Goal: Task Accomplishment & Management: Manage account settings

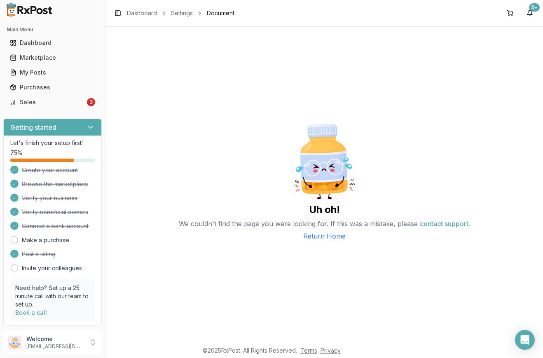
click at [253, 220] on p "We couldn't find the page you were looking for. If this was a mistake, please c…" at bounding box center [324, 223] width 291 height 15
click at [82, 103] on link "Sales 3" at bounding box center [53, 102] width 92 height 15
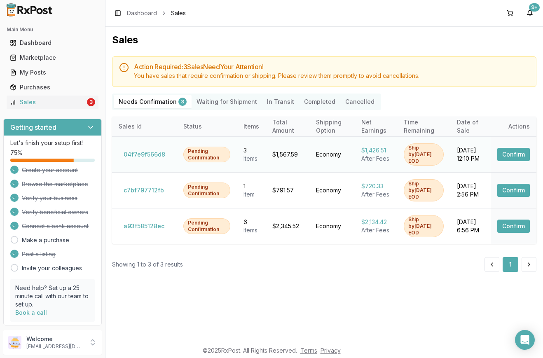
click at [510, 153] on button "Confirm" at bounding box center [514, 154] width 33 height 13
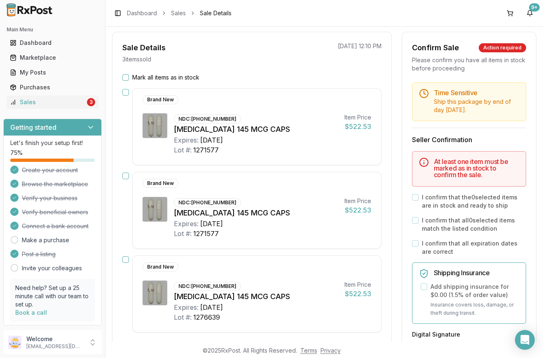
scroll to position [34, 0]
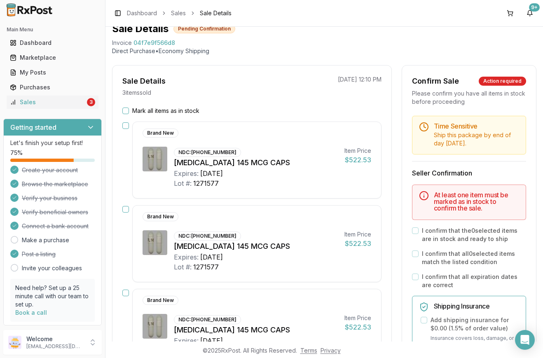
click at [125, 108] on button "Mark all items as in stock" at bounding box center [125, 111] width 7 height 7
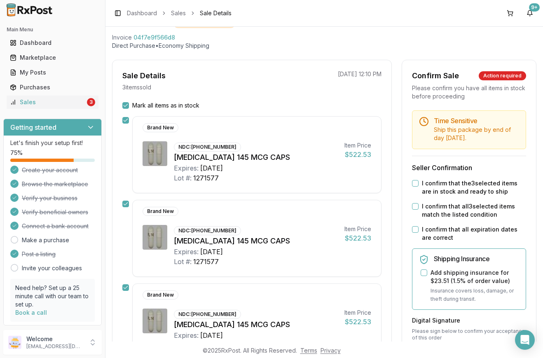
scroll to position [41, 0]
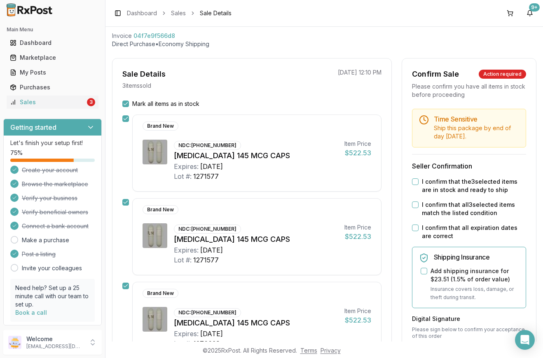
click at [416, 179] on div "I confirm that the 3 selected items are in stock and ready to ship" at bounding box center [469, 186] width 114 height 16
click at [412, 181] on button "I confirm that the 3 selected items are in stock and ready to ship" at bounding box center [415, 182] width 7 height 7
click at [416, 203] on button "I confirm that all 3 selected items match the listed condition" at bounding box center [415, 205] width 7 height 7
click at [413, 228] on button "I confirm that all expiration dates are correct" at bounding box center [415, 228] width 7 height 7
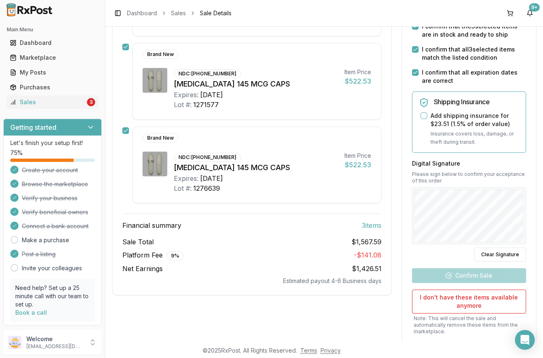
scroll to position [199, 0]
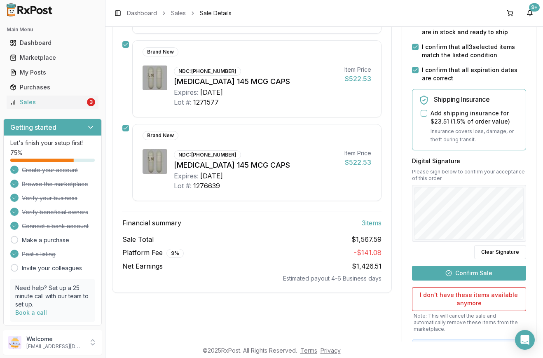
click at [474, 270] on button "Confirm Sale" at bounding box center [469, 273] width 114 height 15
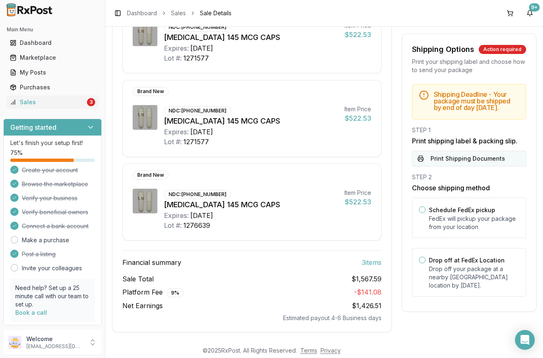
click at [457, 165] on button "Print Shipping Documents" at bounding box center [469, 159] width 114 height 16
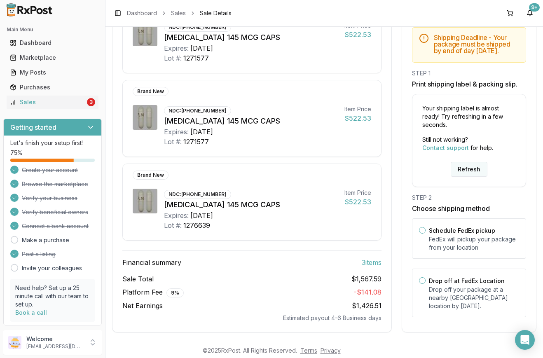
click at [475, 168] on button "Refresh" at bounding box center [469, 169] width 37 height 15
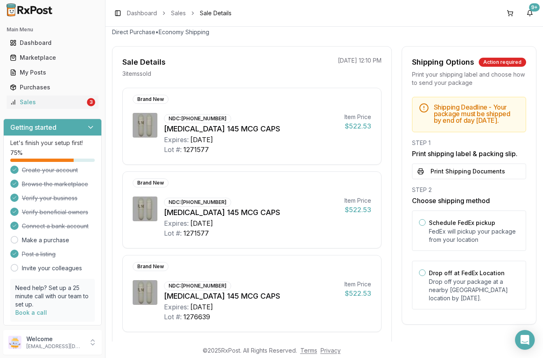
scroll to position [55, 0]
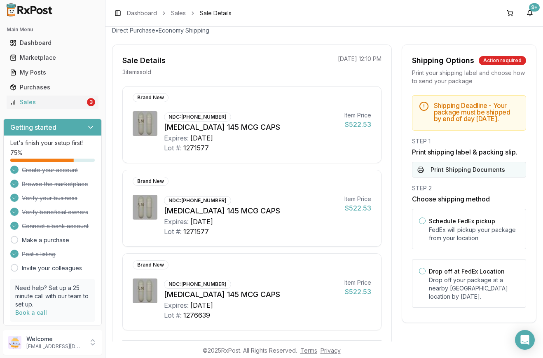
click at [472, 172] on button "Print Shipping Documents" at bounding box center [469, 170] width 114 height 16
click at [49, 103] on div "Sales" at bounding box center [47, 102] width 75 height 8
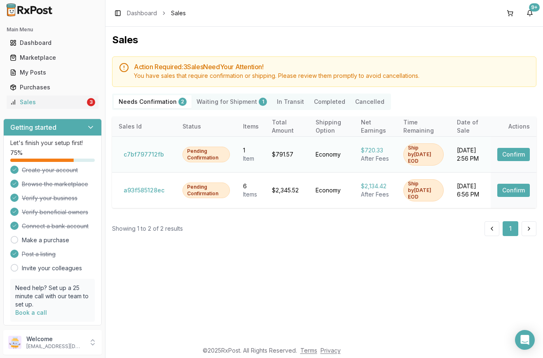
click at [514, 153] on button "Confirm" at bounding box center [514, 154] width 33 height 13
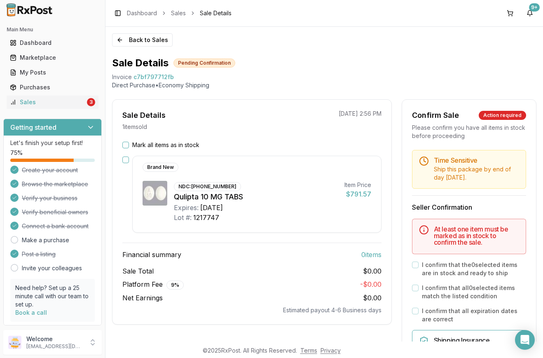
click at [126, 144] on button "Mark all items as in stock" at bounding box center [125, 145] width 7 height 7
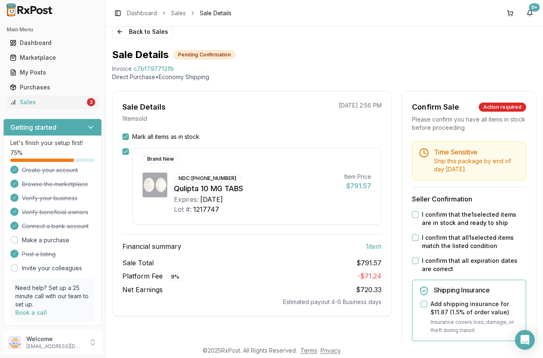
scroll to position [14, 0]
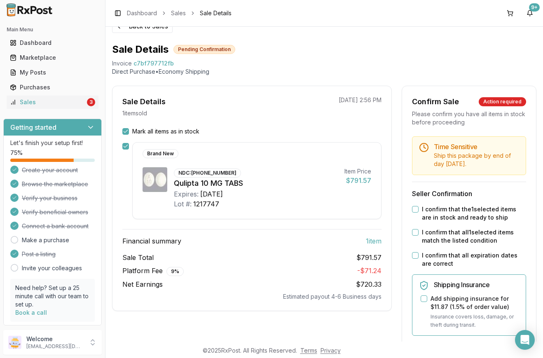
click at [412, 211] on button "I confirm that the 1 selected items are in stock and ready to ship" at bounding box center [415, 209] width 7 height 7
click at [412, 233] on button "I confirm that all 1 selected items match the listed condition" at bounding box center [415, 232] width 7 height 7
click at [415, 256] on button "I confirm that all expiration dates are correct" at bounding box center [415, 255] width 7 height 7
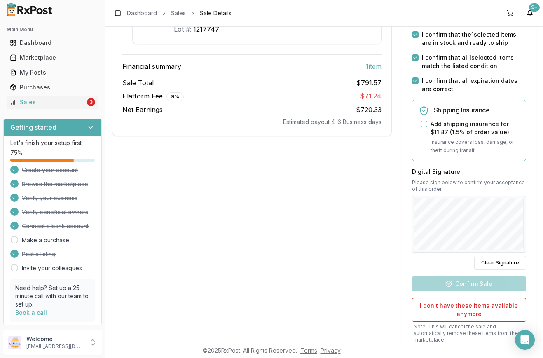
scroll to position [206, 0]
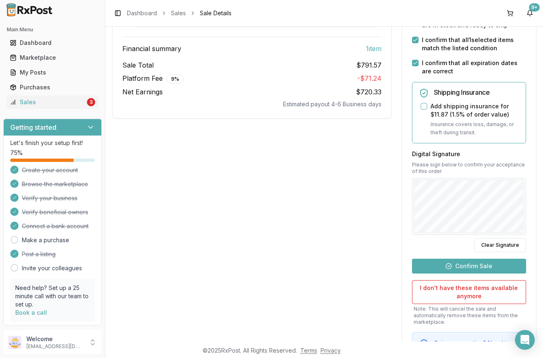
click at [465, 262] on button "Confirm Sale" at bounding box center [469, 266] width 114 height 15
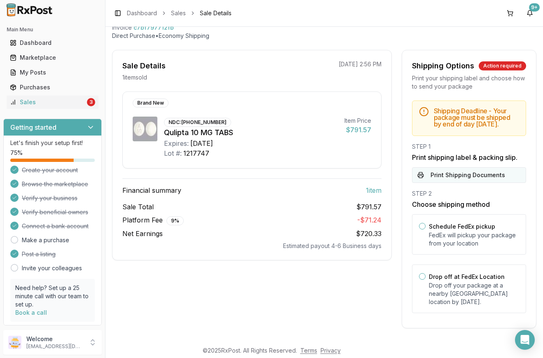
click at [442, 175] on button "Print Shipping Documents" at bounding box center [469, 175] width 114 height 16
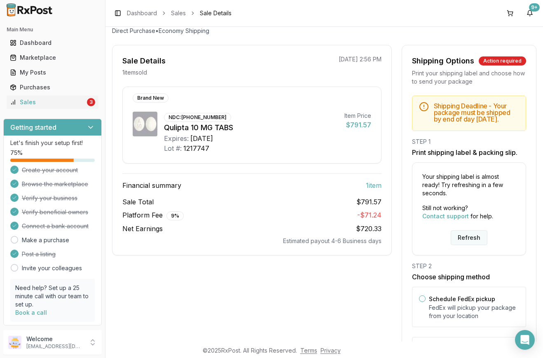
click at [474, 243] on button "Refresh" at bounding box center [469, 237] width 37 height 15
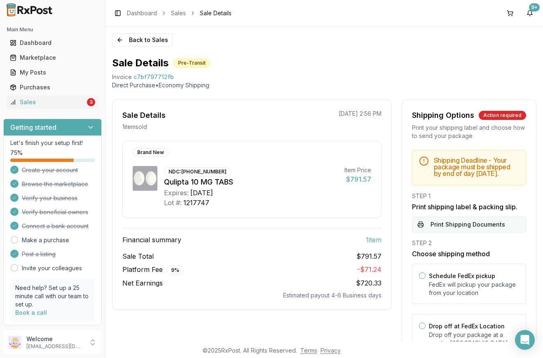
click at [479, 230] on button "Print Shipping Documents" at bounding box center [469, 225] width 114 height 16
click at [43, 102] on div "Sales" at bounding box center [47, 102] width 75 height 8
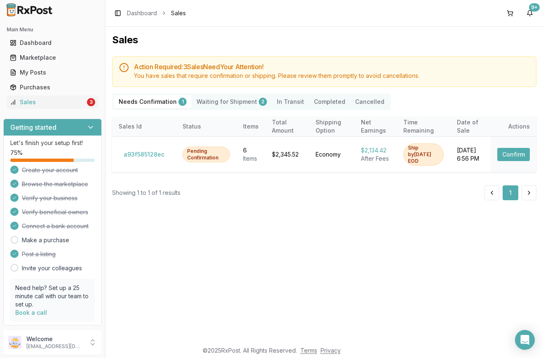
click at [234, 101] on Shipment "Waiting for Shipment 2" at bounding box center [232, 101] width 80 height 13
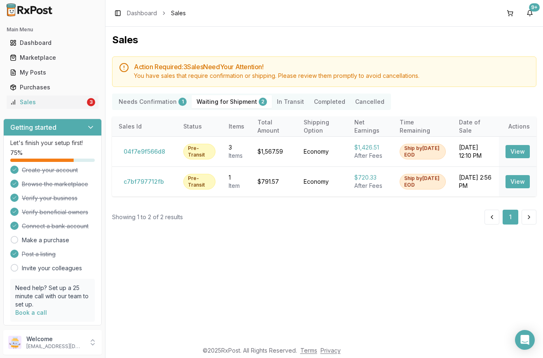
click at [167, 106] on Confirmation "Needs Confirmation 1" at bounding box center [153, 101] width 78 height 13
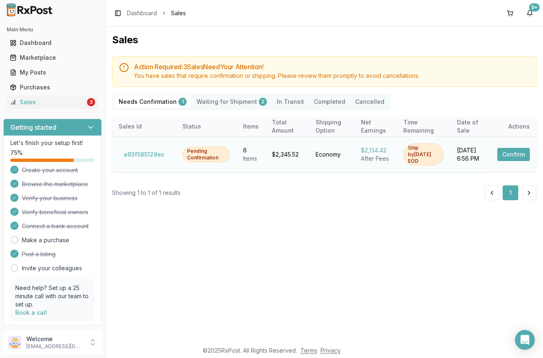
click at [524, 157] on button "Confirm" at bounding box center [514, 154] width 33 height 13
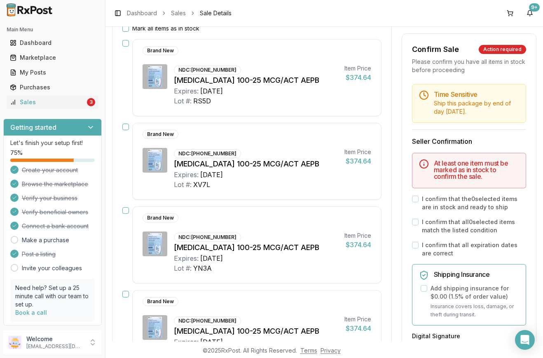
scroll to position [124, 0]
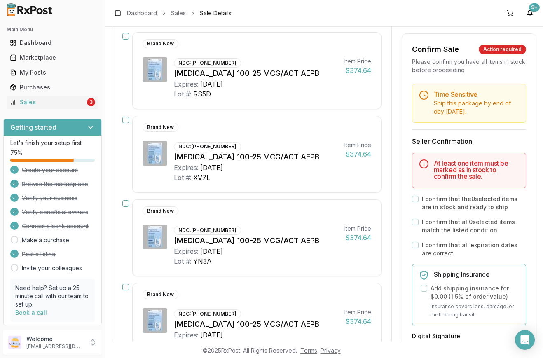
click at [125, 37] on button "button" at bounding box center [125, 36] width 7 height 7
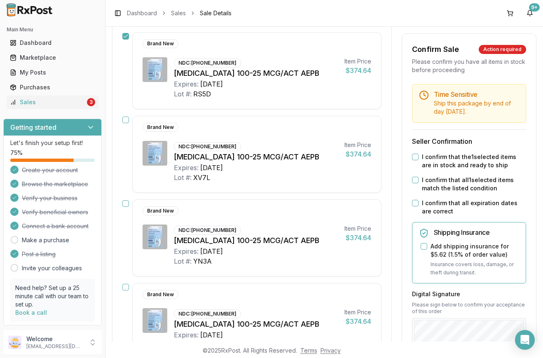
click at [124, 117] on button "button" at bounding box center [125, 120] width 7 height 7
click at [125, 202] on button "button" at bounding box center [125, 203] width 7 height 7
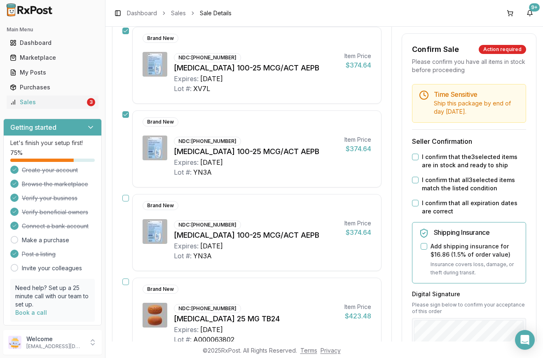
click at [128, 195] on button "button" at bounding box center [125, 198] width 7 height 7
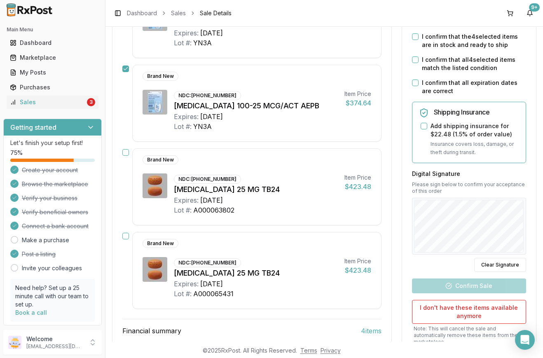
scroll to position [343, 0]
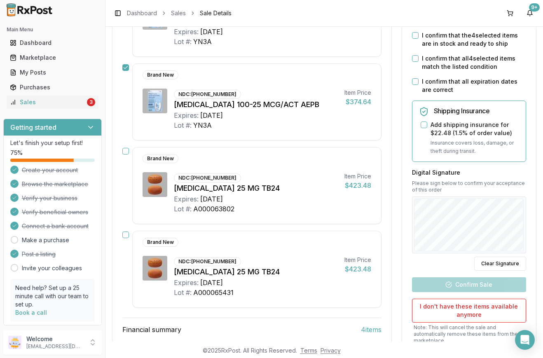
click at [128, 150] on div "Brand New NDC: 00469-2601-30 Myrbetriq 25 MG TB24 Expires: 2026-09-30 Lot #: A0…" at bounding box center [251, 185] width 259 height 77
click at [128, 150] on button "button" at bounding box center [125, 151] width 7 height 7
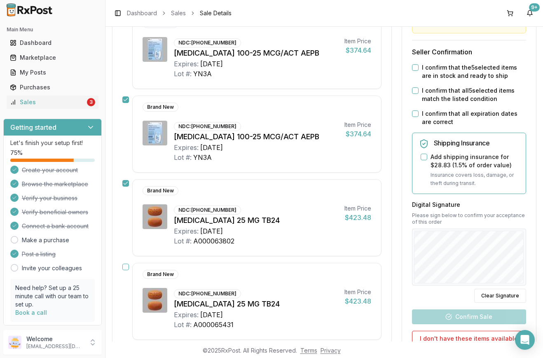
scroll to position [284, 0]
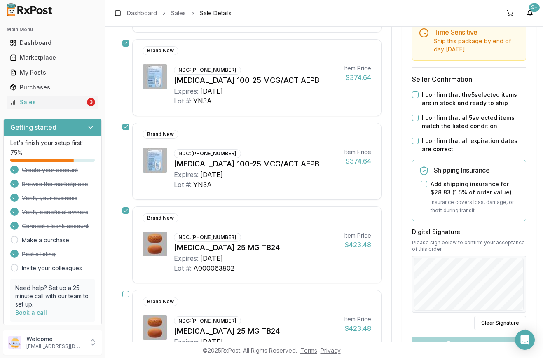
click at [415, 92] on button "I confirm that the 5 selected items are in stock and ready to ship" at bounding box center [415, 95] width 7 height 7
click at [413, 115] on button "I confirm that all 5 selected items match the listed condition" at bounding box center [415, 118] width 7 height 7
click at [412, 138] on button "I confirm that all expiration dates are correct" at bounding box center [415, 141] width 7 height 7
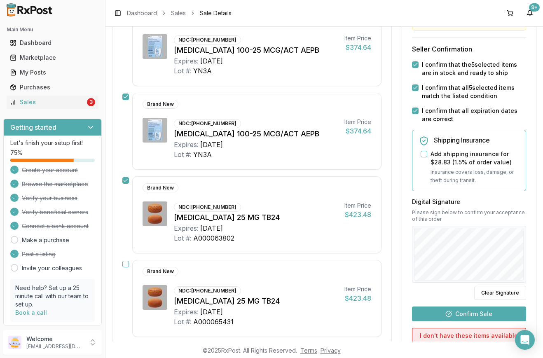
scroll to position [366, 0]
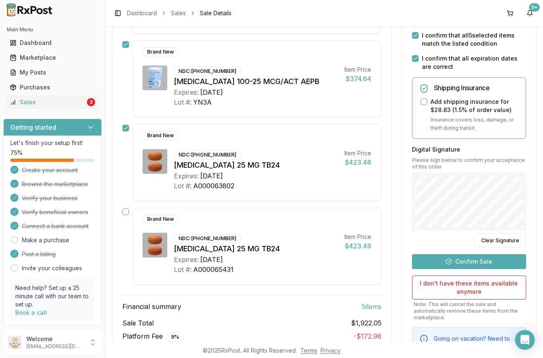
click at [484, 254] on button "Confirm Sale" at bounding box center [469, 261] width 114 height 15
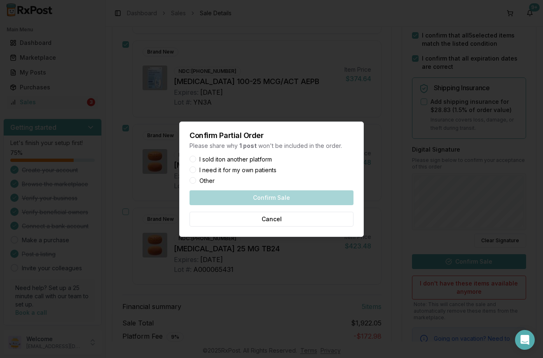
click at [270, 160] on label "I sold it on another platform" at bounding box center [236, 160] width 73 height 6
click at [196, 160] on button "I sold it on another platform" at bounding box center [193, 159] width 7 height 7
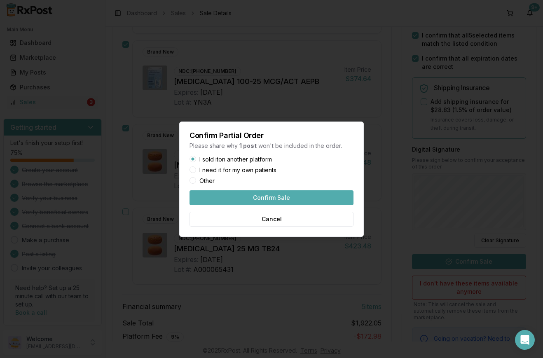
click at [288, 198] on button "Confirm Sale" at bounding box center [272, 197] width 164 height 15
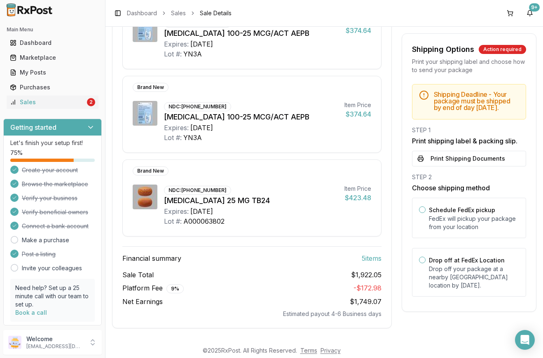
scroll to position [310, 0]
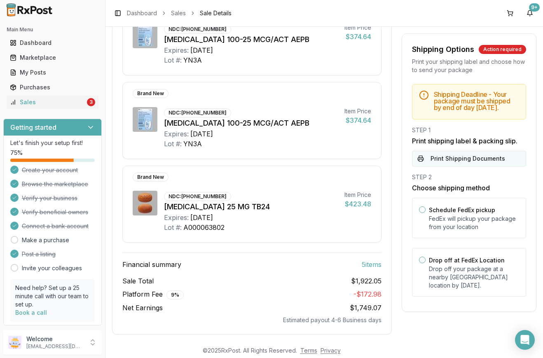
click at [463, 164] on button "Print Shipping Documents" at bounding box center [469, 159] width 114 height 16
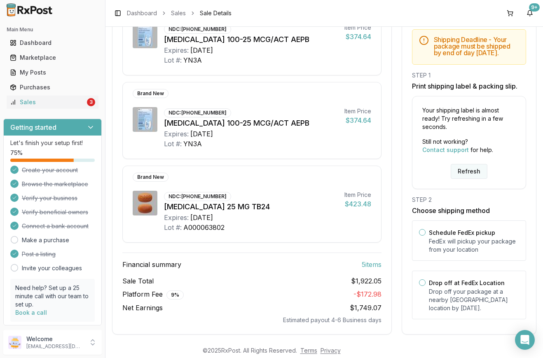
click at [467, 165] on button "Refresh" at bounding box center [469, 171] width 37 height 15
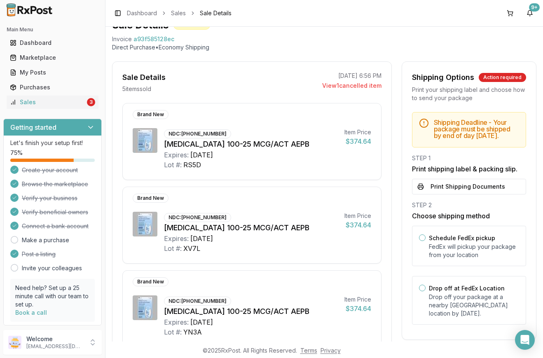
scroll to position [62, 0]
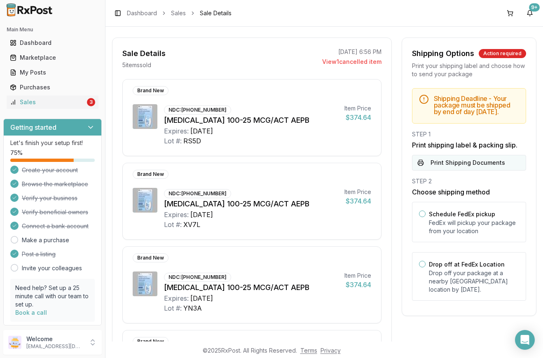
click at [477, 170] on button "Print Shipping Documents" at bounding box center [469, 163] width 114 height 16
click at [49, 70] on div "My Posts" at bounding box center [52, 72] width 85 height 8
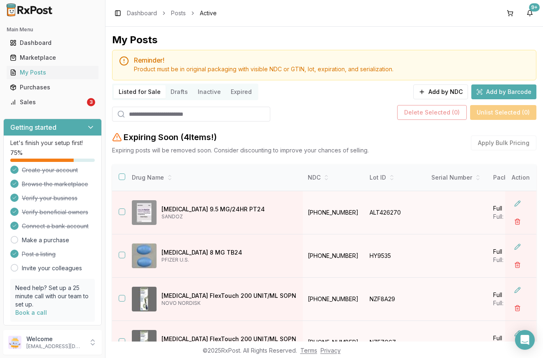
click at [182, 113] on input "search" at bounding box center [191, 114] width 158 height 15
click at [516, 92] on button "Add by Barcode" at bounding box center [504, 92] width 65 height 15
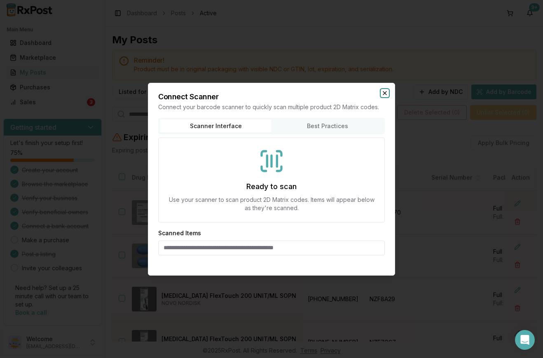
click at [384, 91] on icon "button" at bounding box center [385, 93] width 7 height 7
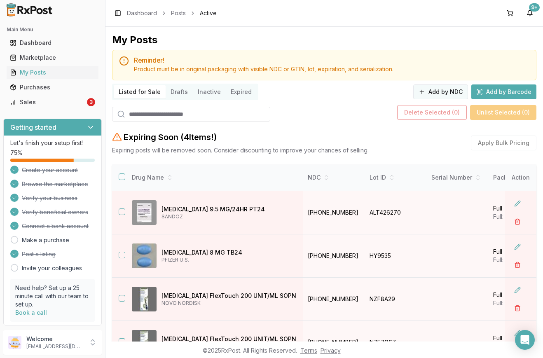
click at [421, 91] on button "Add by NDC" at bounding box center [440, 92] width 55 height 15
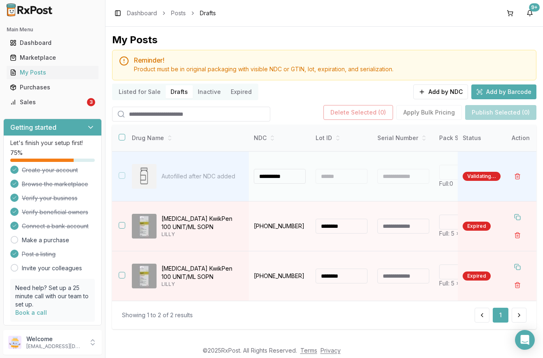
click at [369, 189] on td at bounding box center [342, 177] width 62 height 50
type input "**********"
type input "**"
type input "*"
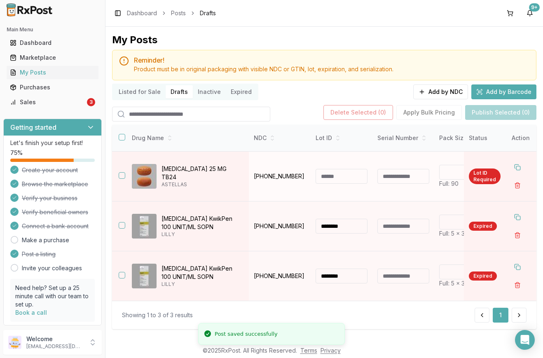
click at [327, 175] on input at bounding box center [342, 176] width 52 height 15
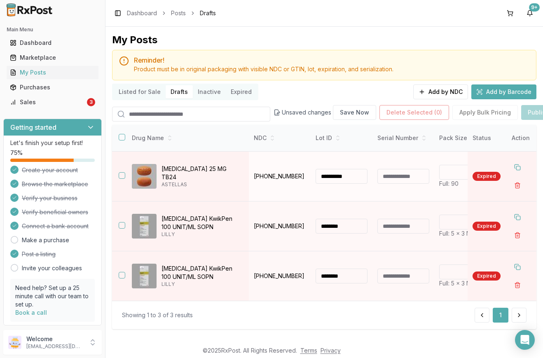
click at [327, 180] on input "**********" at bounding box center [342, 176] width 52 height 15
type input "**********"
click at [393, 177] on input at bounding box center [404, 176] width 52 height 15
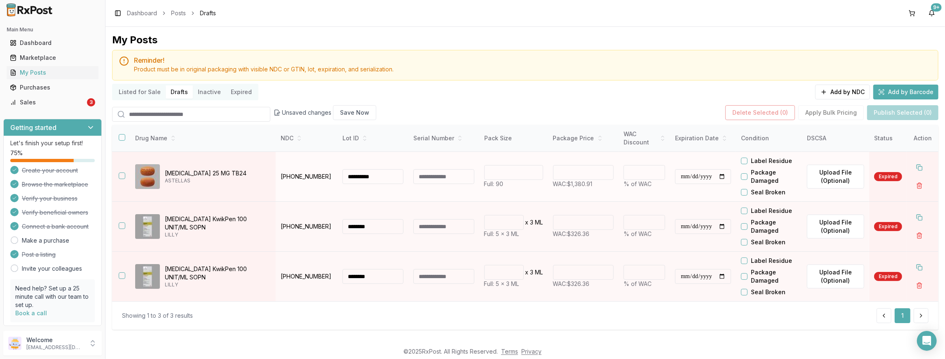
click at [543, 178] on input "**********" at bounding box center [703, 176] width 56 height 15
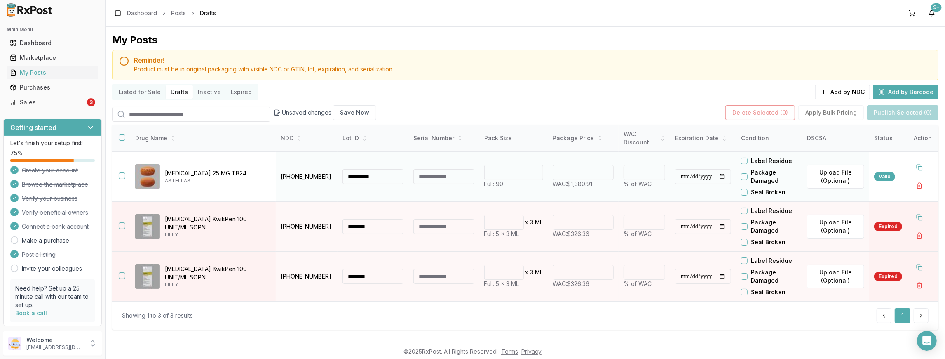
type input "**********"
click at [543, 175] on input "*" at bounding box center [645, 172] width 42 height 15
click at [543, 176] on div "Valid" at bounding box center [884, 176] width 21 height 9
click at [125, 173] on td at bounding box center [120, 177] width 16 height 50
click at [122, 174] on button "button" at bounding box center [122, 175] width 7 height 7
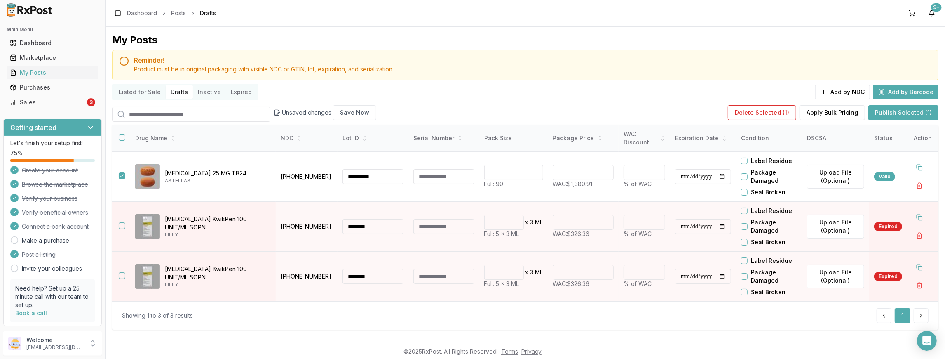
click at [543, 113] on button "Publish Selected (1)" at bounding box center [904, 112] width 70 height 15
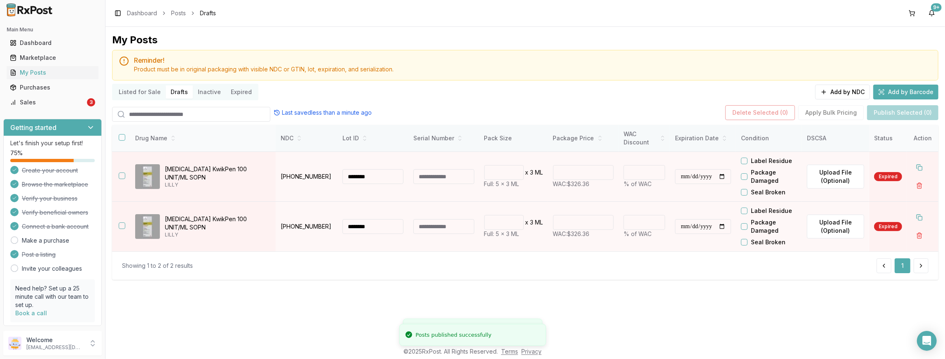
click at [122, 137] on button "button" at bounding box center [122, 137] width 7 height 7
click at [543, 184] on button "button" at bounding box center [919, 185] width 15 height 15
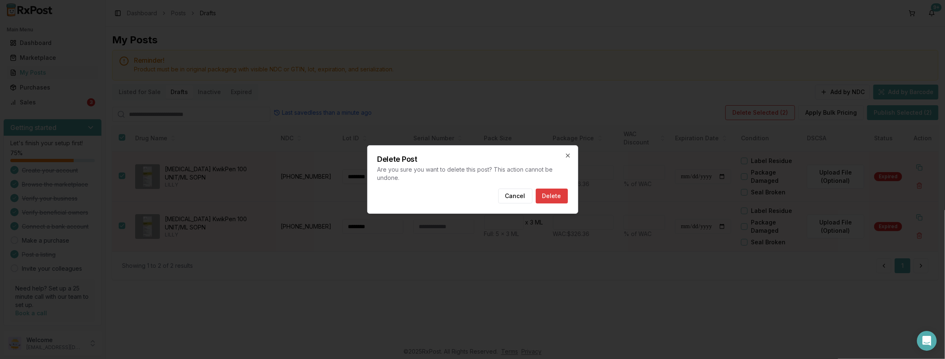
click at [543, 195] on button "Delete" at bounding box center [552, 195] width 32 height 15
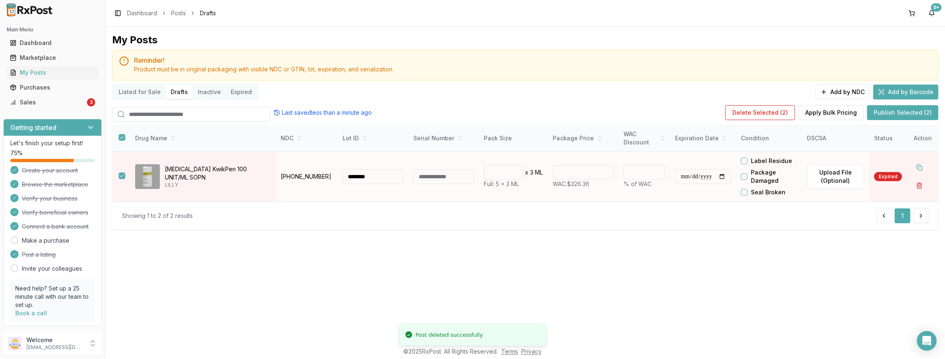
click at [543, 186] on button "button" at bounding box center [919, 185] width 15 height 15
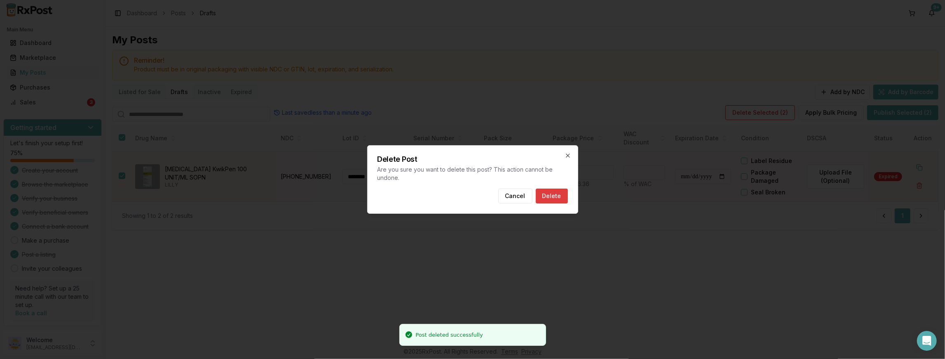
click at [543, 193] on button "Delete" at bounding box center [552, 195] width 32 height 15
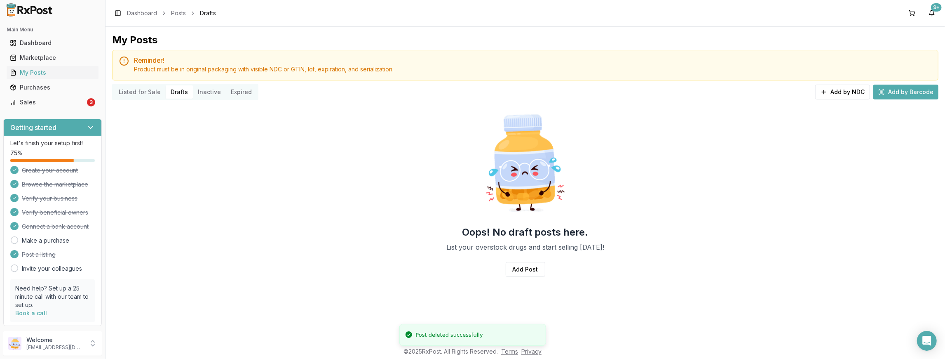
click at [209, 92] on button "Inactive" at bounding box center [209, 91] width 33 height 13
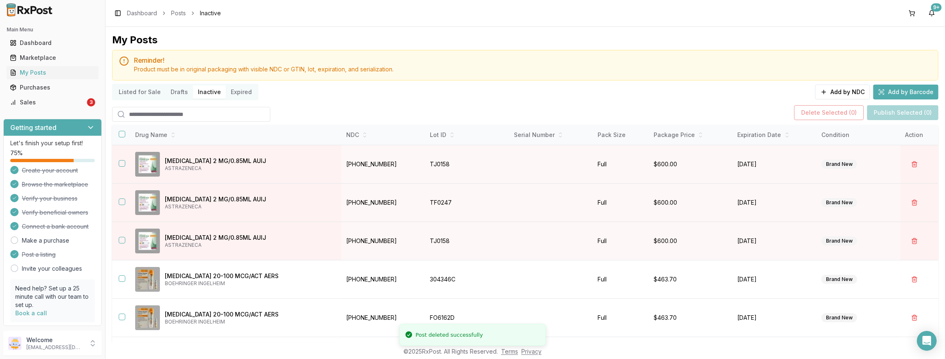
click at [204, 92] on button "Inactive" at bounding box center [209, 91] width 33 height 13
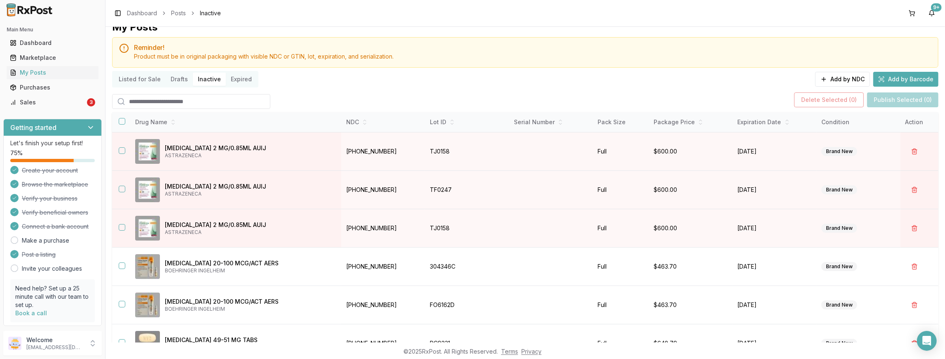
scroll to position [8, 0]
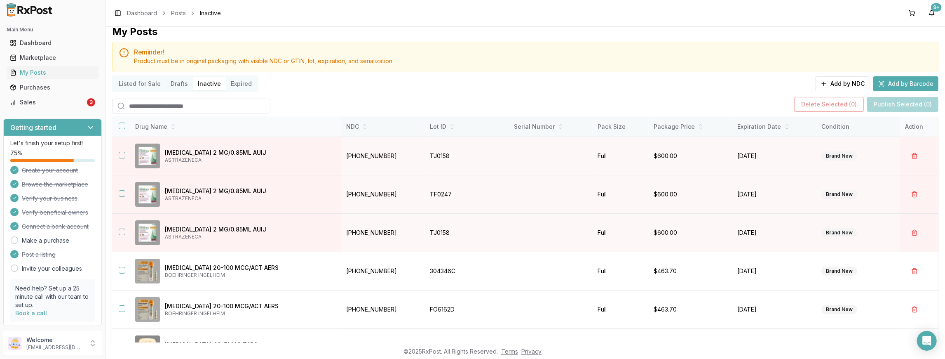
click at [120, 124] on button "button" at bounding box center [122, 125] width 7 height 7
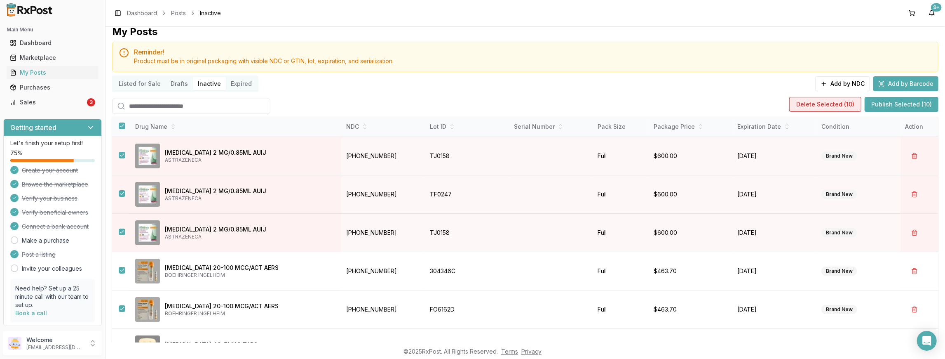
click at [543, 101] on button "Delete Selected ( 10 )" at bounding box center [825, 104] width 72 height 15
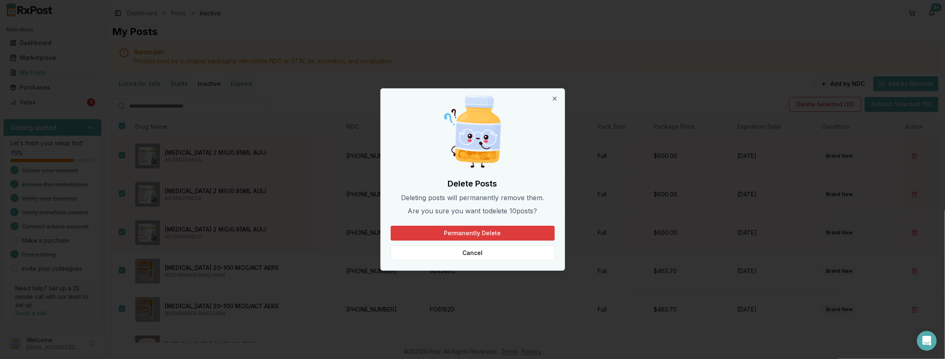
click at [467, 230] on button "Permanently Delete" at bounding box center [473, 233] width 164 height 15
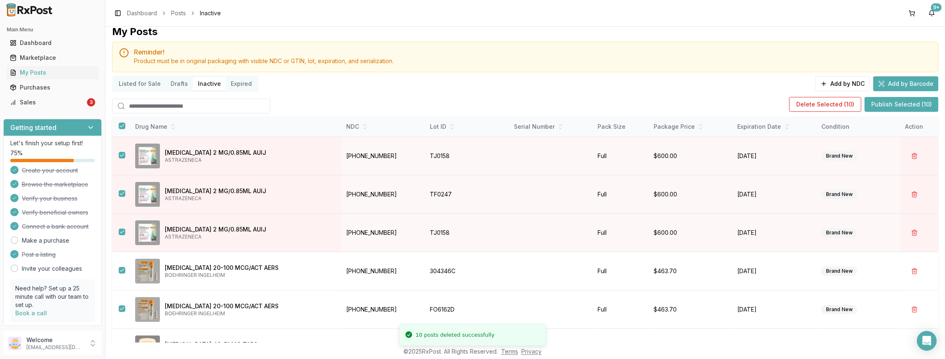
click at [242, 84] on button "Expired" at bounding box center [241, 83] width 31 height 13
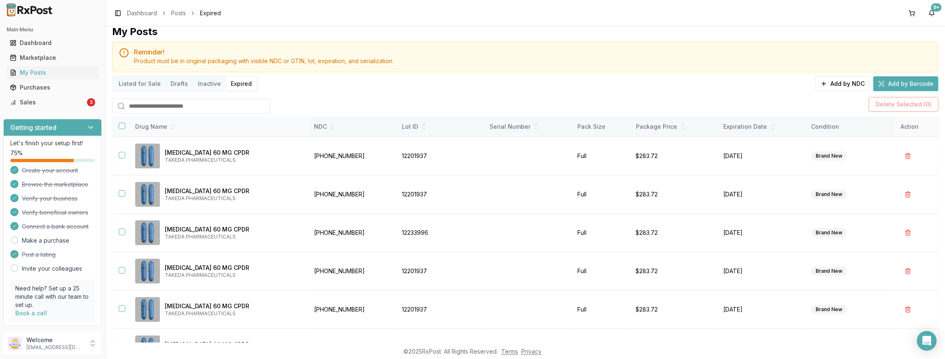
click at [122, 126] on button "button" at bounding box center [122, 125] width 7 height 7
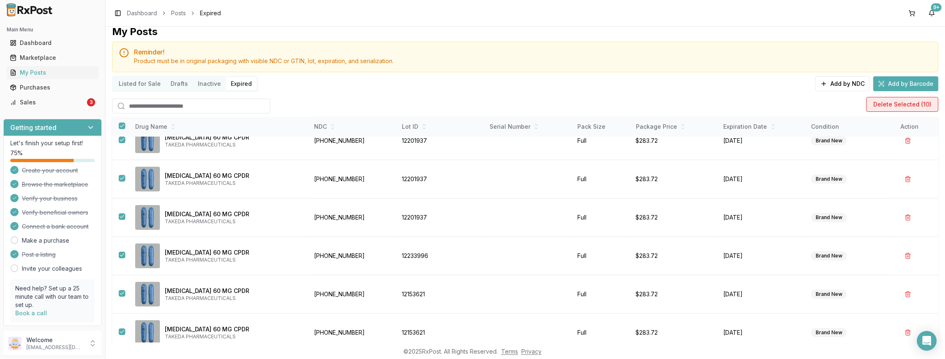
click at [543, 105] on button "Delete Selected ( 10 )" at bounding box center [903, 104] width 72 height 15
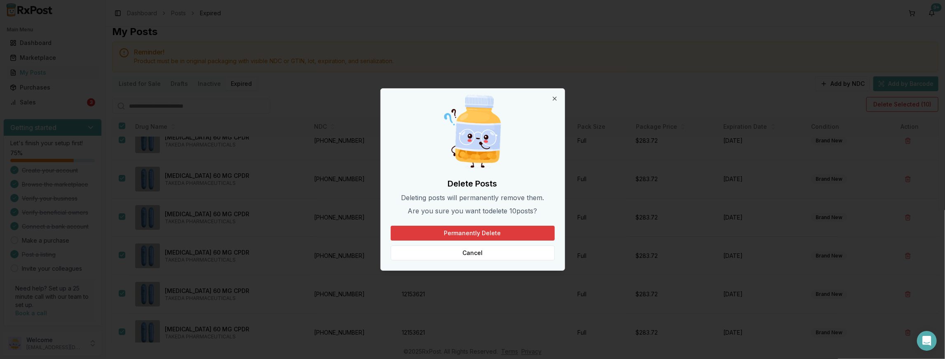
click at [511, 233] on button "Permanently Delete" at bounding box center [473, 233] width 164 height 15
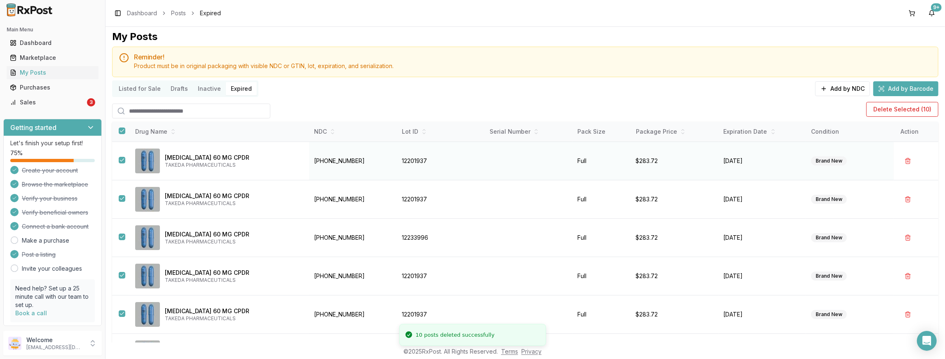
scroll to position [0, 0]
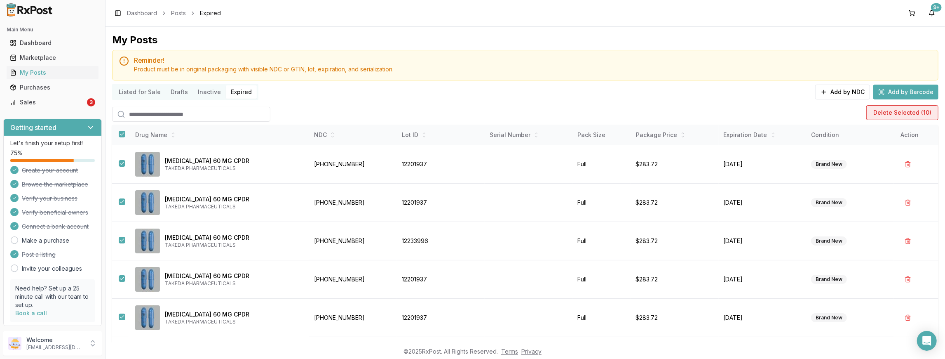
click at [543, 114] on button "Delete Selected ( 10 )" at bounding box center [903, 112] width 72 height 15
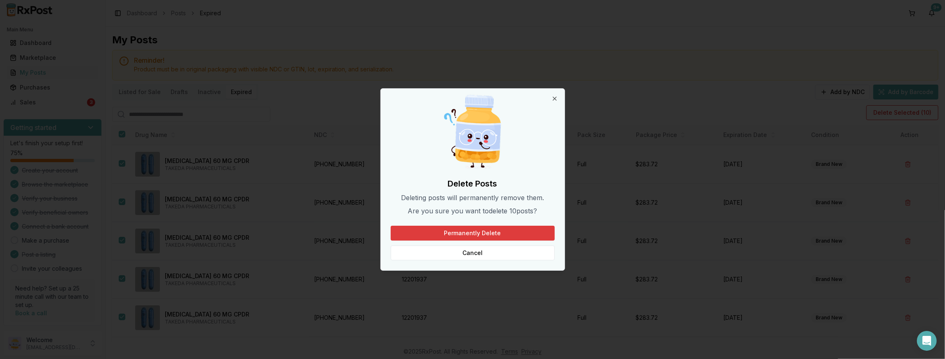
click at [493, 234] on button "Permanently Delete" at bounding box center [473, 233] width 164 height 15
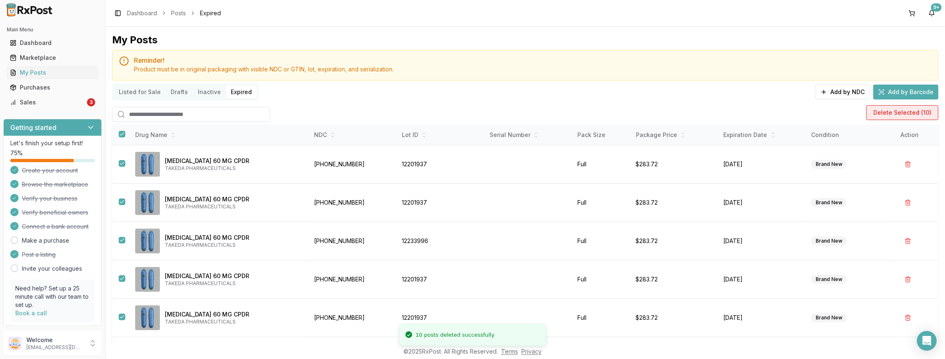
click at [543, 113] on button "Delete Selected ( 10 )" at bounding box center [903, 112] width 72 height 15
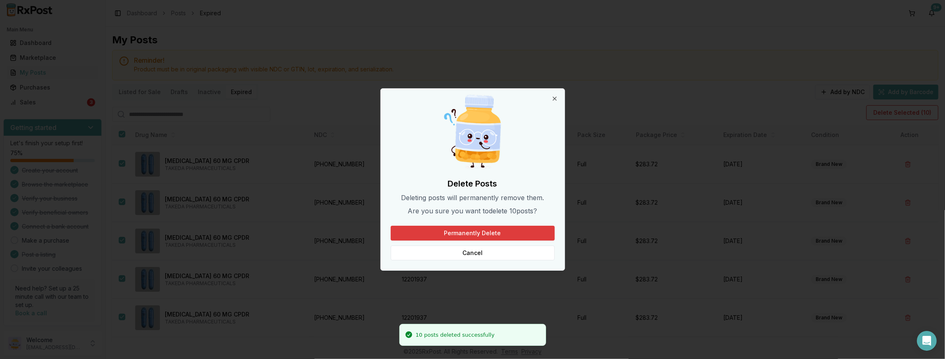
click at [484, 236] on button "Permanently Delete" at bounding box center [473, 233] width 164 height 15
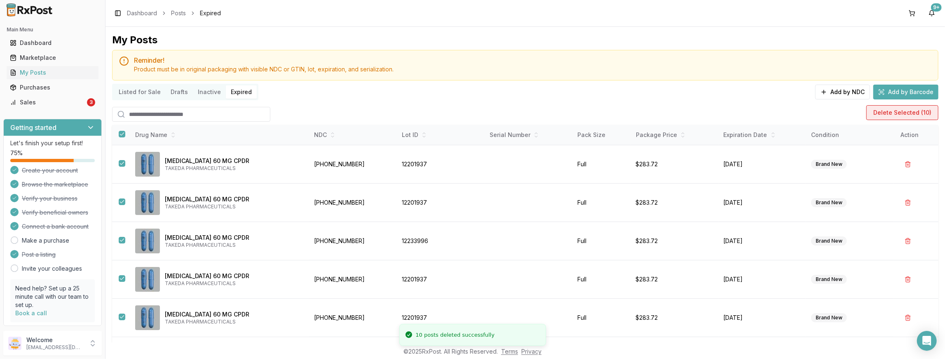
click at [543, 113] on button "Delete Selected ( 10 )" at bounding box center [903, 112] width 72 height 15
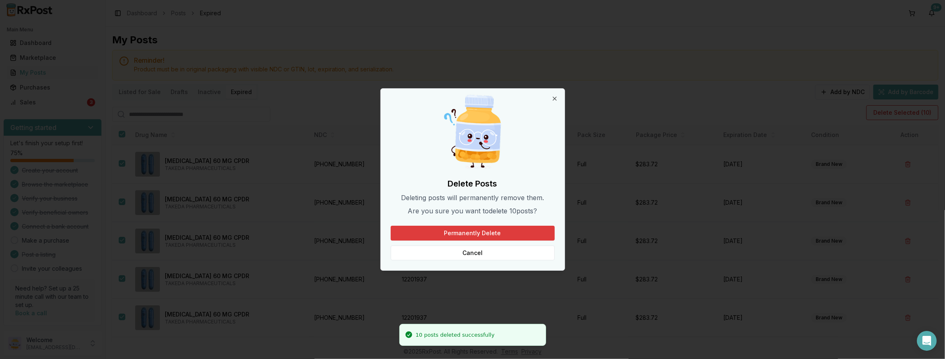
click at [488, 232] on button "Permanently Delete" at bounding box center [473, 233] width 164 height 15
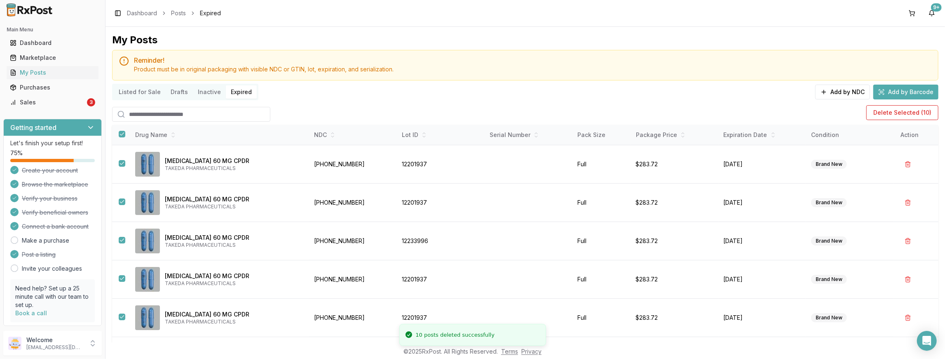
click at [207, 90] on button "Inactive" at bounding box center [209, 91] width 33 height 13
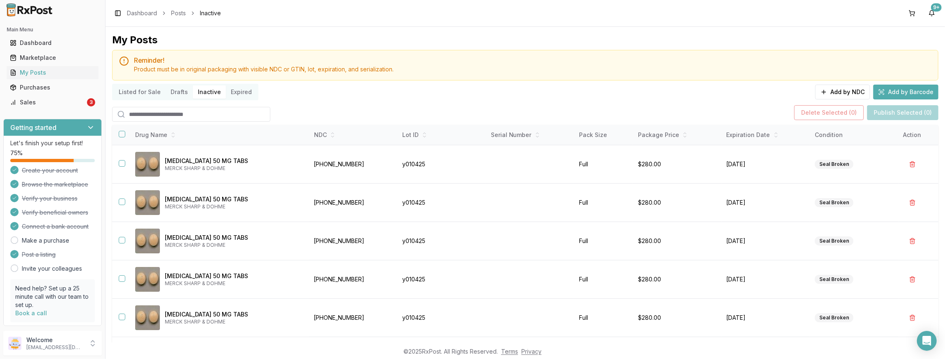
click at [132, 89] on button "Listed for Sale" at bounding box center [140, 91] width 52 height 13
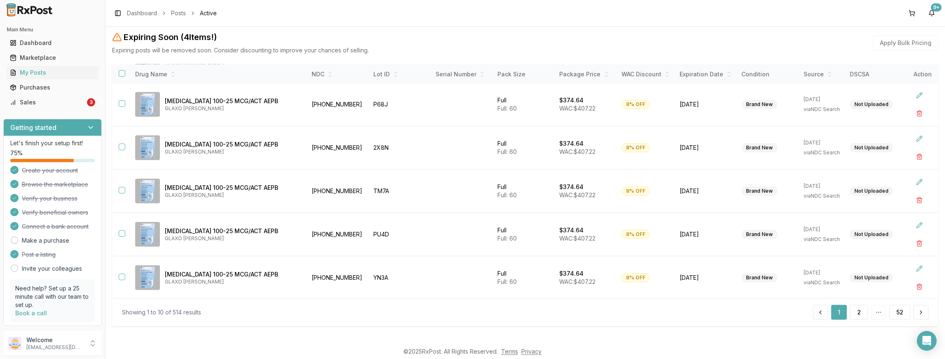
scroll to position [103, 0]
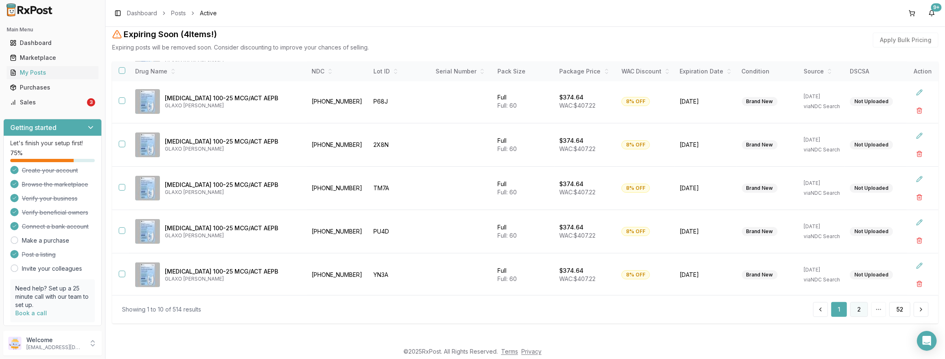
click at [543, 311] on button "2" at bounding box center [859, 309] width 18 height 15
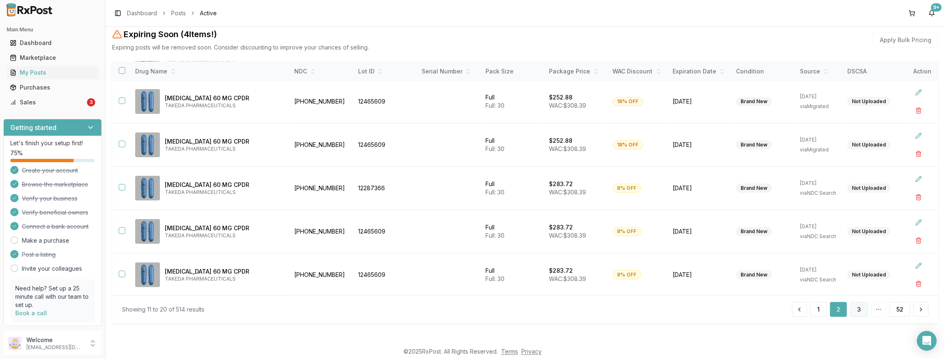
click at [543, 309] on button "3" at bounding box center [859, 309] width 18 height 15
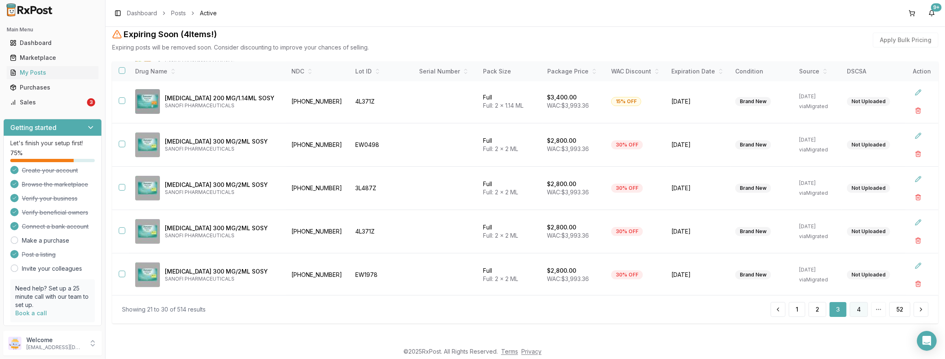
click at [543, 308] on button "4" at bounding box center [859, 309] width 18 height 15
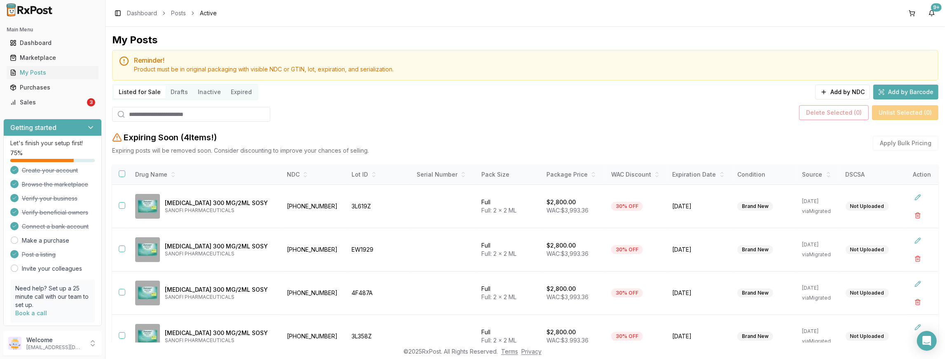
drag, startPoint x: 350, startPoint y: 103, endPoint x: 242, endPoint y: 126, distance: 109.6
click at [322, 111] on div "Delete Selected ( 0 ) Unlist Selected ( 0 )" at bounding box center [525, 112] width 827 height 18
click at [44, 104] on div "Sales" at bounding box center [47, 102] width 75 height 8
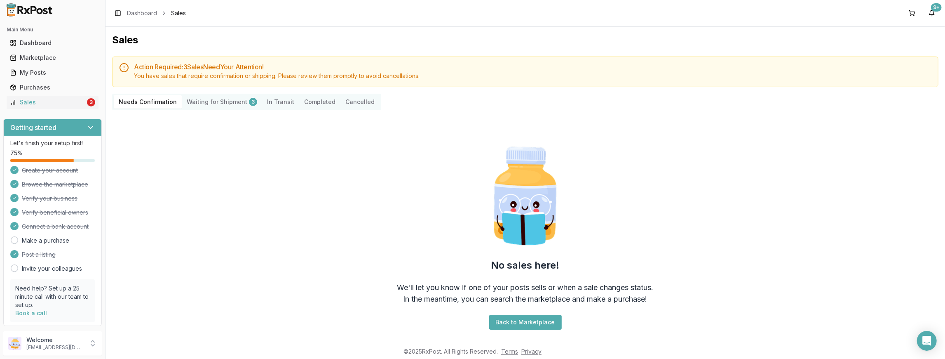
click at [221, 99] on Shipment "Waiting for Shipment 3" at bounding box center [222, 101] width 80 height 13
